Goal: Information Seeking & Learning: Learn about a topic

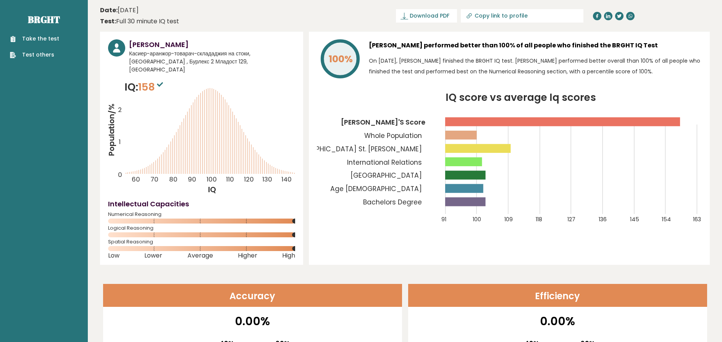
click at [406, 152] on tspan "[GEOGRAPHIC_DATA] St. [PERSON_NAME]" at bounding box center [353, 148] width 137 height 9
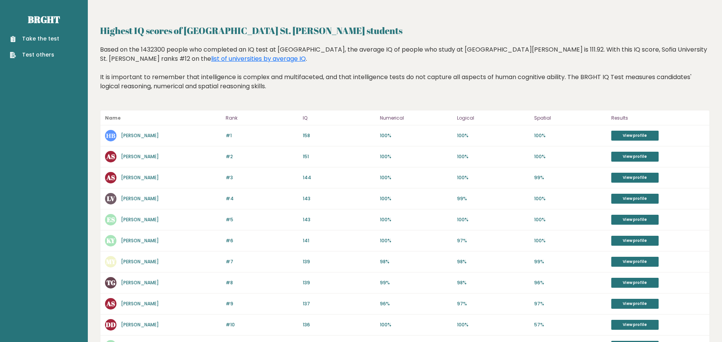
click at [136, 217] on link "Emilian Spasov" at bounding box center [140, 219] width 38 height 6
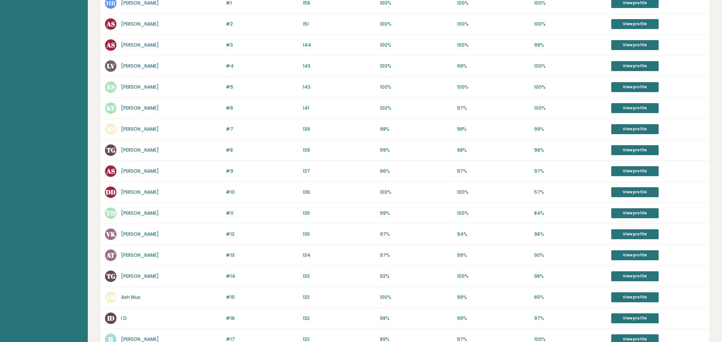
scroll to position [143, 0]
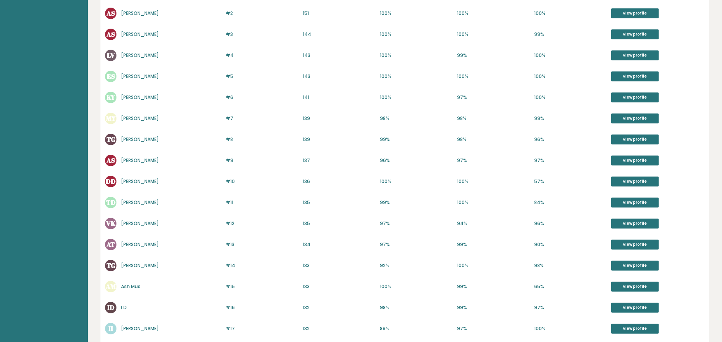
drag, startPoint x: 87, startPoint y: 195, endPoint x: 84, endPoint y: 201, distance: 6.7
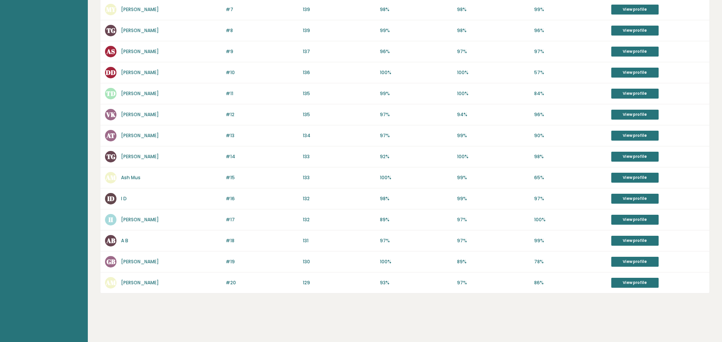
scroll to position [252, 0]
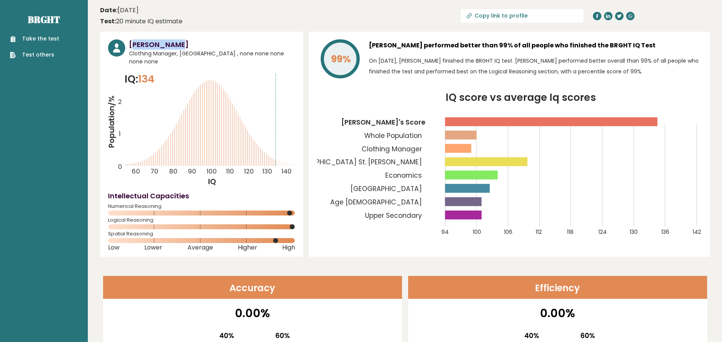
drag, startPoint x: 195, startPoint y: 37, endPoint x: 133, endPoint y: 37, distance: 61.9
click at [133, 37] on div "[PERSON_NAME] Clothing Manager, [GEOGRAPHIC_DATA] , none none none none none IQ…" at bounding box center [201, 144] width 203 height 225
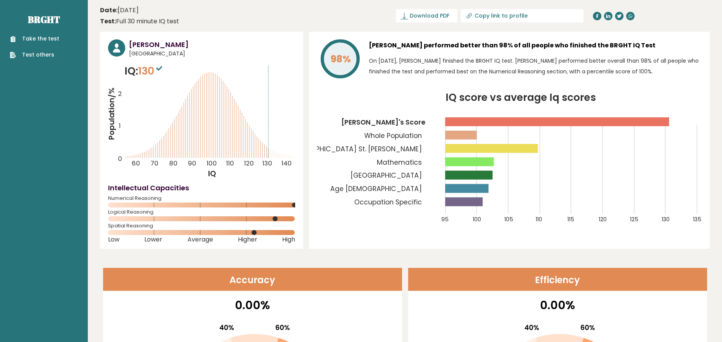
drag, startPoint x: 189, startPoint y: 43, endPoint x: 125, endPoint y: 42, distance: 63.4
click at [125, 42] on div "[PERSON_NAME] [GEOGRAPHIC_DATA]" at bounding box center [201, 48] width 187 height 18
copy h3 "[PERSON_NAME]"
